Goal: Transaction & Acquisition: Purchase product/service

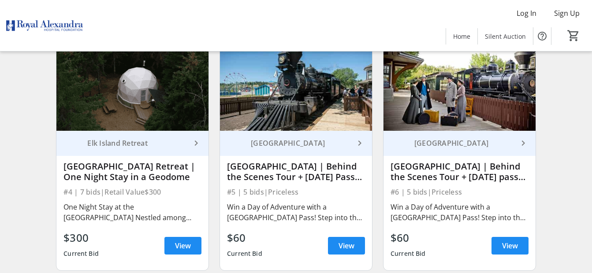
scroll to position [335, 0]
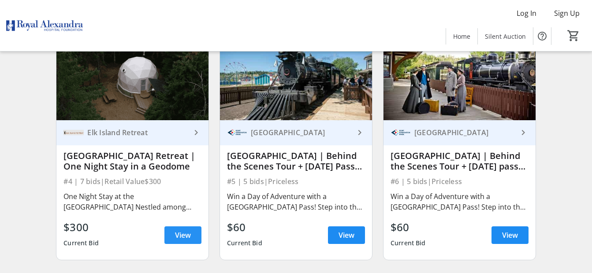
click at [180, 241] on span "View" at bounding box center [183, 235] width 16 height 11
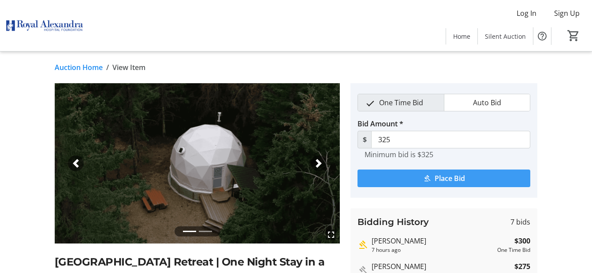
click at [457, 178] on span "Place Bid" at bounding box center [449, 178] width 30 height 11
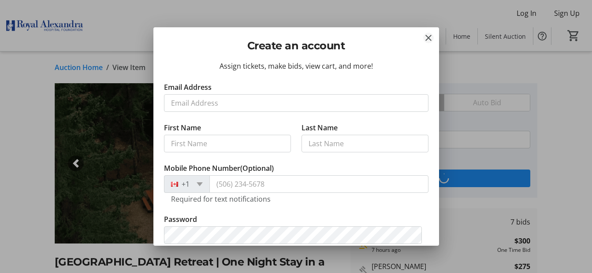
click at [425, 41] on mat-icon "Close" at bounding box center [428, 38] width 11 height 11
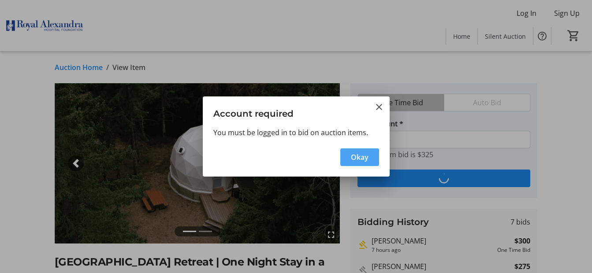
click at [365, 158] on span "Okay" at bounding box center [360, 157] width 18 height 11
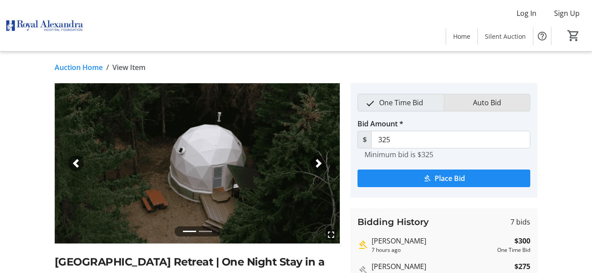
click at [491, 104] on span "Auto Bid" at bounding box center [486, 102] width 39 height 17
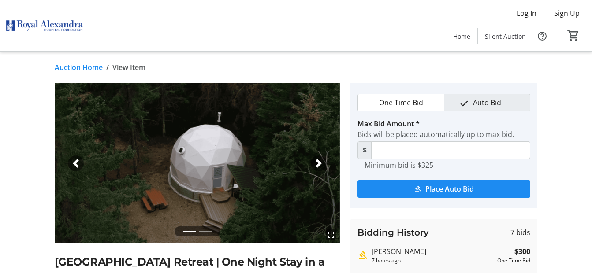
click at [415, 104] on span "One Time Bid" at bounding box center [401, 102] width 55 height 17
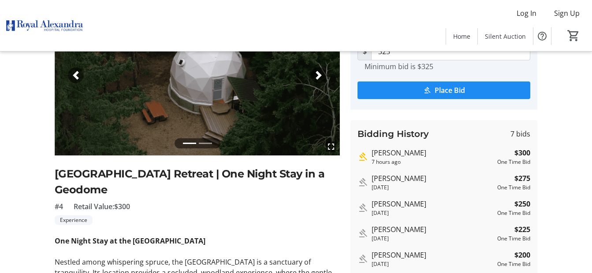
scroll to position [106, 0]
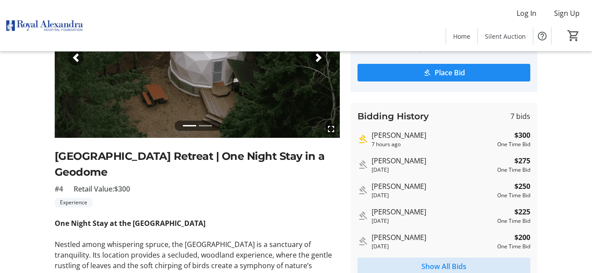
click at [438, 267] on span "Show All Bids" at bounding box center [443, 266] width 45 height 11
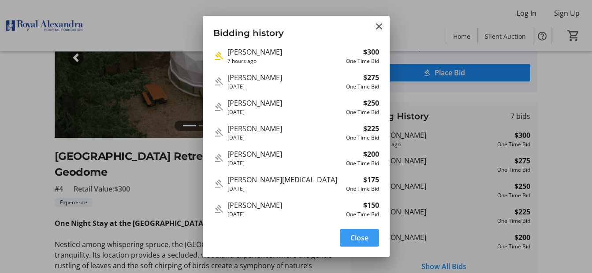
click at [378, 26] on mat-icon "Close" at bounding box center [379, 26] width 11 height 11
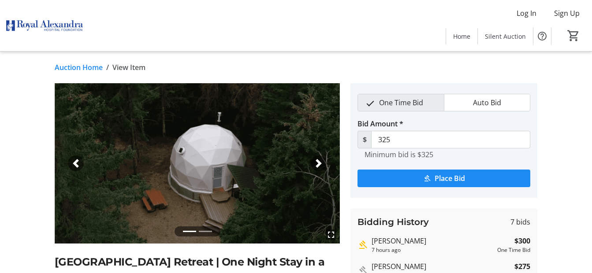
scroll to position [108, 0]
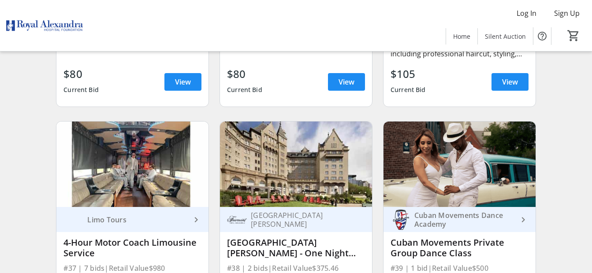
scroll to position [2996, 0]
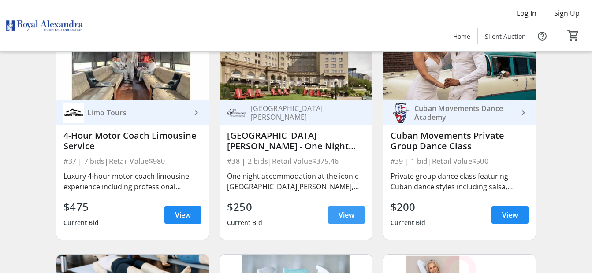
click at [337, 220] on span at bounding box center [346, 214] width 37 height 21
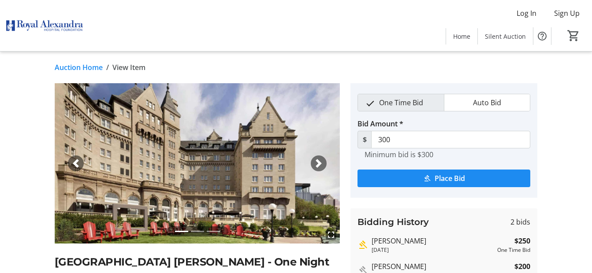
click at [320, 165] on span "button" at bounding box center [318, 163] width 9 height 9
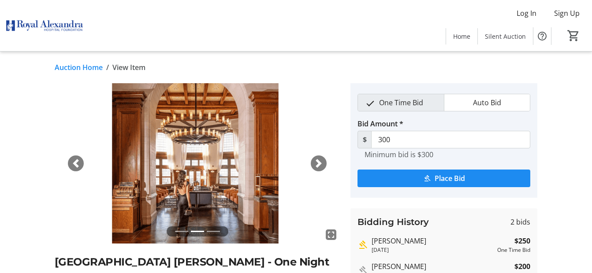
click at [320, 165] on span "button" at bounding box center [318, 163] width 9 height 9
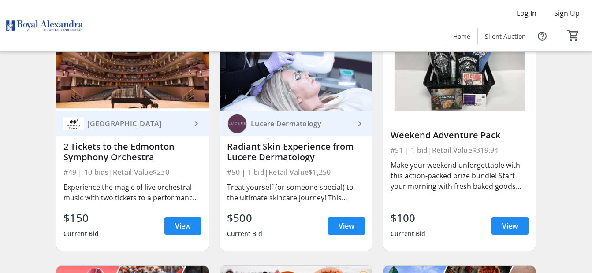
scroll to position [3947, 0]
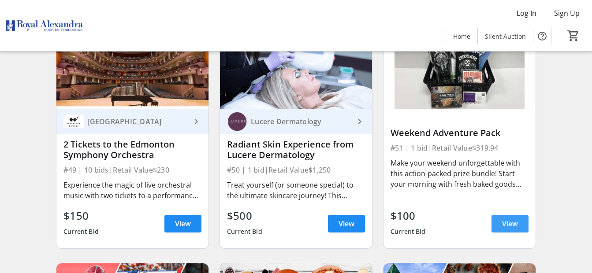
click at [510, 226] on span "View" at bounding box center [510, 224] width 16 height 11
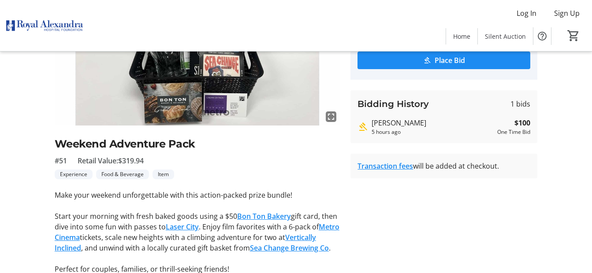
scroll to position [163, 0]
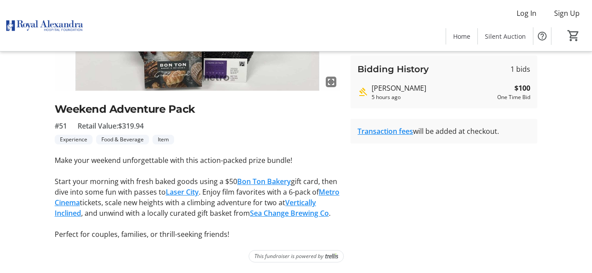
click at [257, 177] on link "Bon Ton Bakery" at bounding box center [264, 182] width 54 height 10
click at [81, 191] on link "Metro Cinema" at bounding box center [197, 197] width 285 height 20
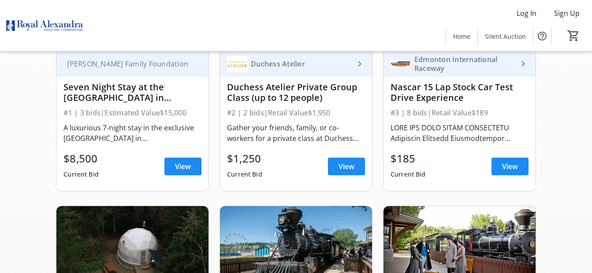
scroll to position [3947, 0]
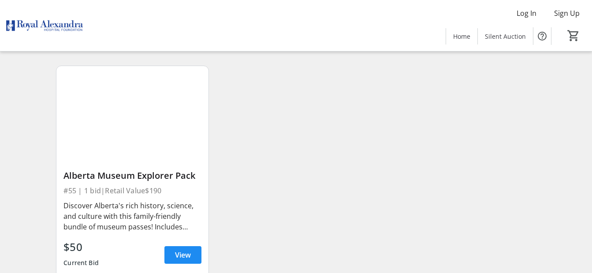
scroll to position [4414, 0]
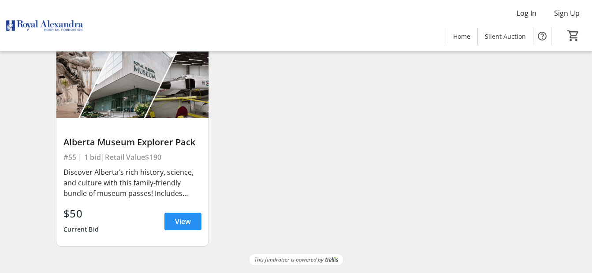
click at [180, 218] on span "View" at bounding box center [183, 221] width 16 height 11
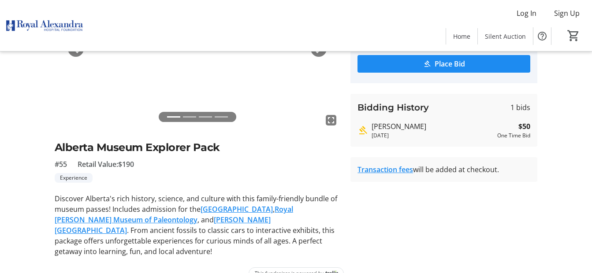
scroll to position [121, 0]
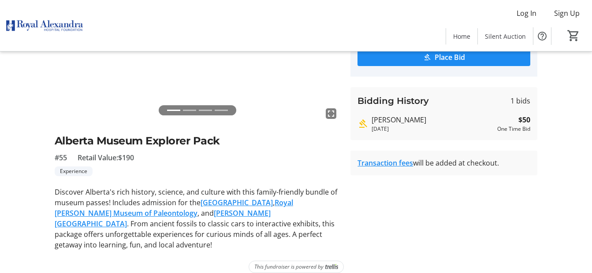
click at [293, 204] on link "Royal [PERSON_NAME] Museum of Paleontology" at bounding box center [174, 208] width 238 height 20
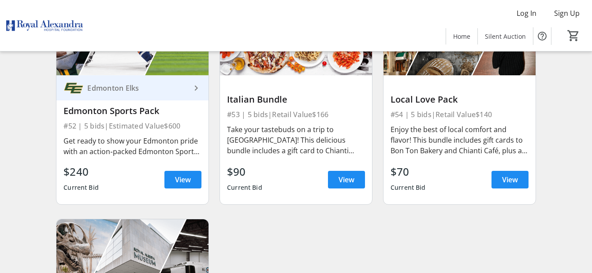
scroll to position [4220, 0]
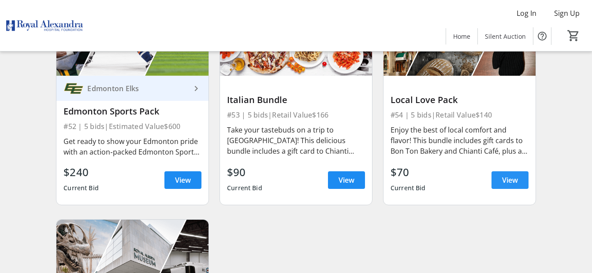
click at [503, 184] on span "View" at bounding box center [510, 180] width 16 height 11
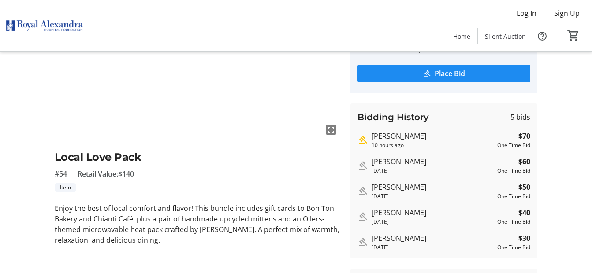
scroll to position [106, 0]
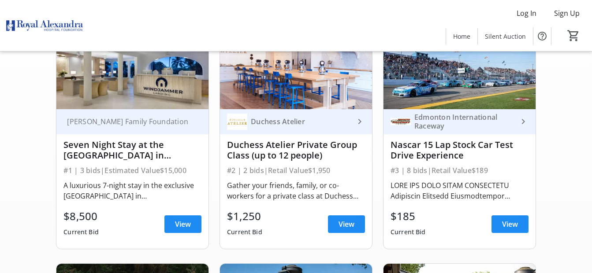
scroll to position [4220, 0]
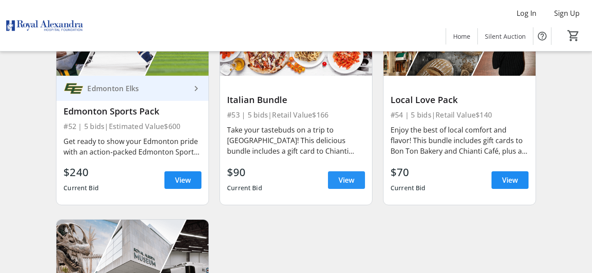
click at [344, 185] on span "View" at bounding box center [346, 180] width 16 height 11
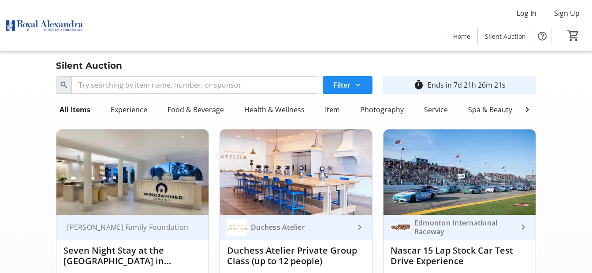
click at [429, 82] on div "Ends in 7d 21h 26m 21s" at bounding box center [466, 85] width 78 height 11
click at [417, 85] on mat-icon "timer_outline" at bounding box center [418, 85] width 11 height 11
click at [436, 85] on div "Ends in 7d 21h 26m 18s" at bounding box center [466, 85] width 78 height 11
click at [470, 36] on span "Home" at bounding box center [461, 36] width 17 height 9
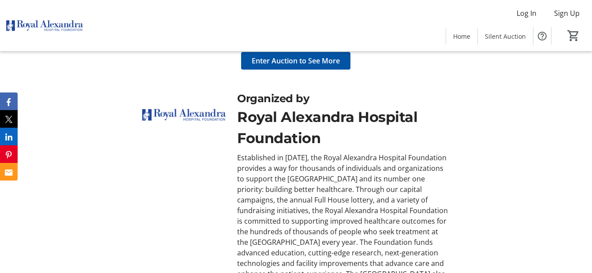
scroll to position [1001, 0]
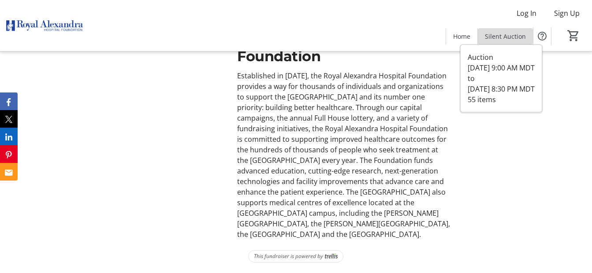
click at [511, 35] on span "Silent Auction" at bounding box center [505, 36] width 41 height 9
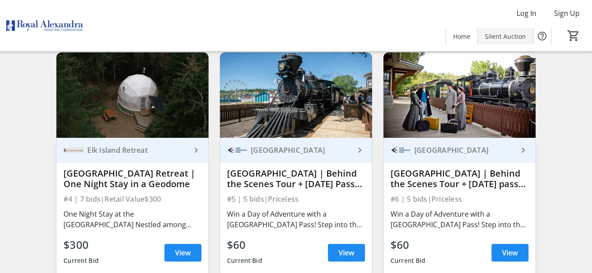
scroll to position [335, 0]
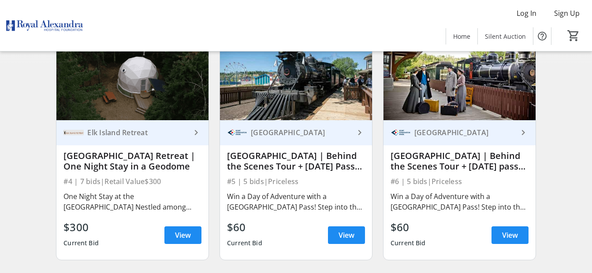
click at [121, 134] on div "Elk Island Retreat" at bounding box center [126, 132] width 127 height 20
